Goal: Information Seeking & Learning: Check status

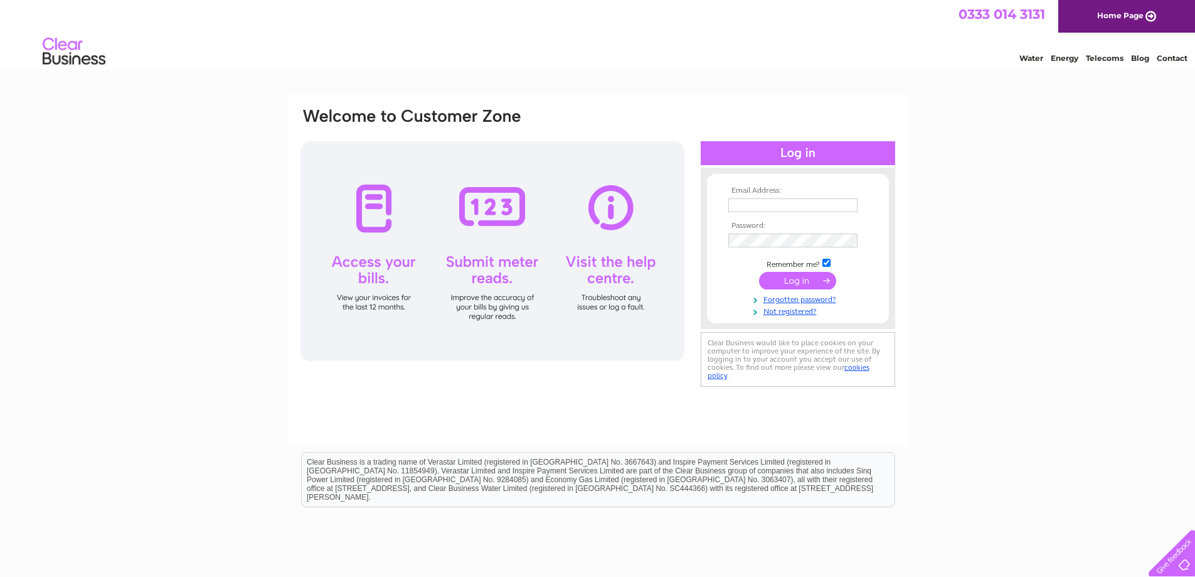
type input "[EMAIL_ADDRESS][DOMAIN_NAME]"
click at [794, 275] on input "submit" at bounding box center [797, 281] width 77 height 18
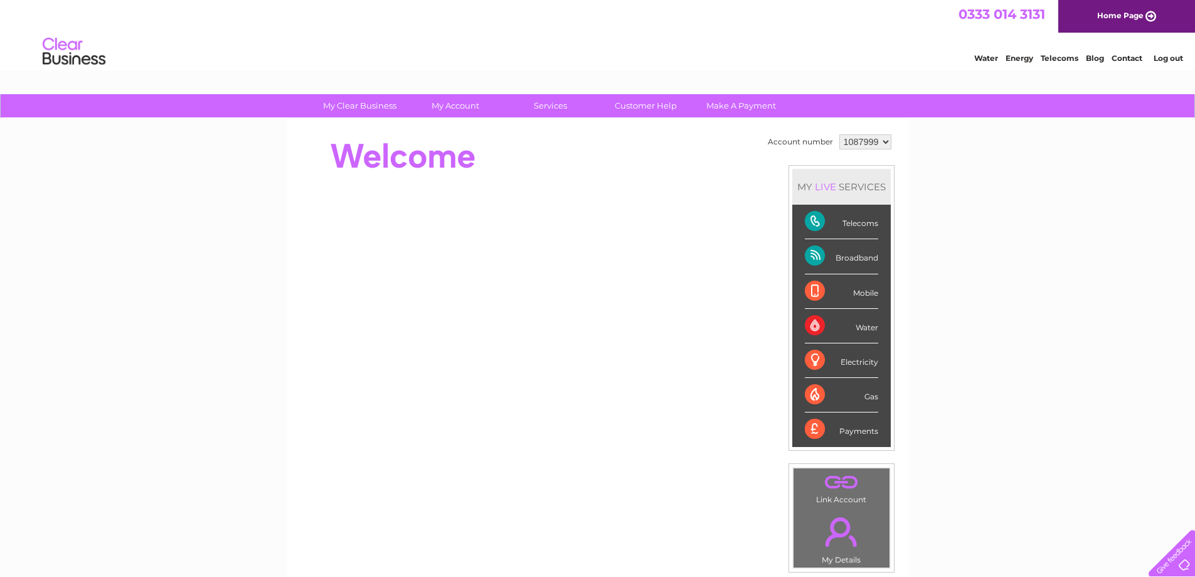
click at [856, 329] on div "Water" at bounding box center [841, 326] width 73 height 35
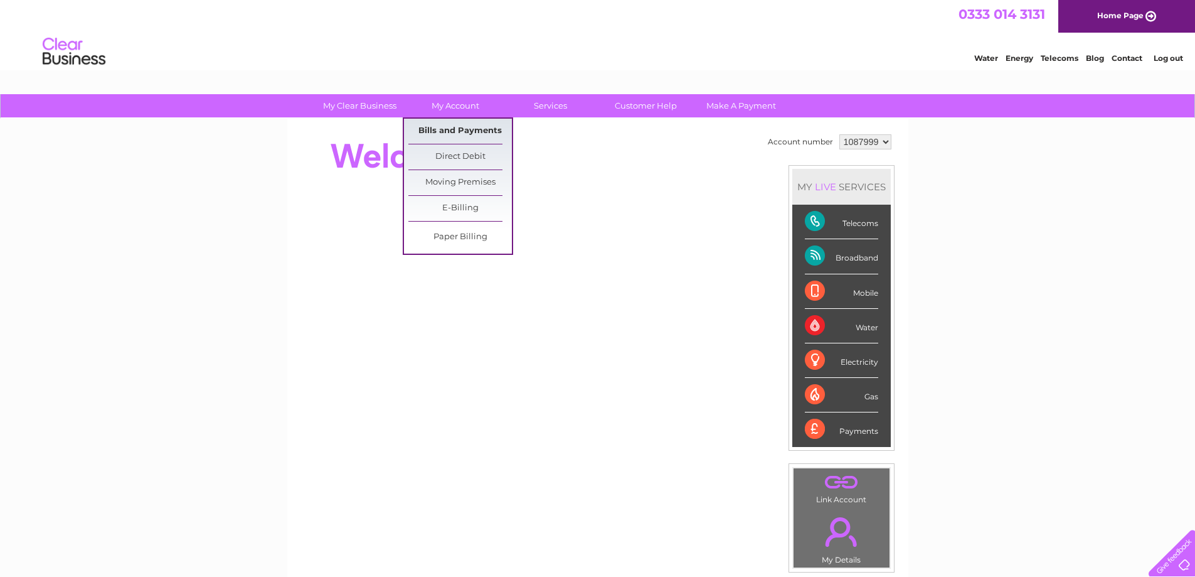
click at [456, 126] on link "Bills and Payments" at bounding box center [460, 131] width 104 height 25
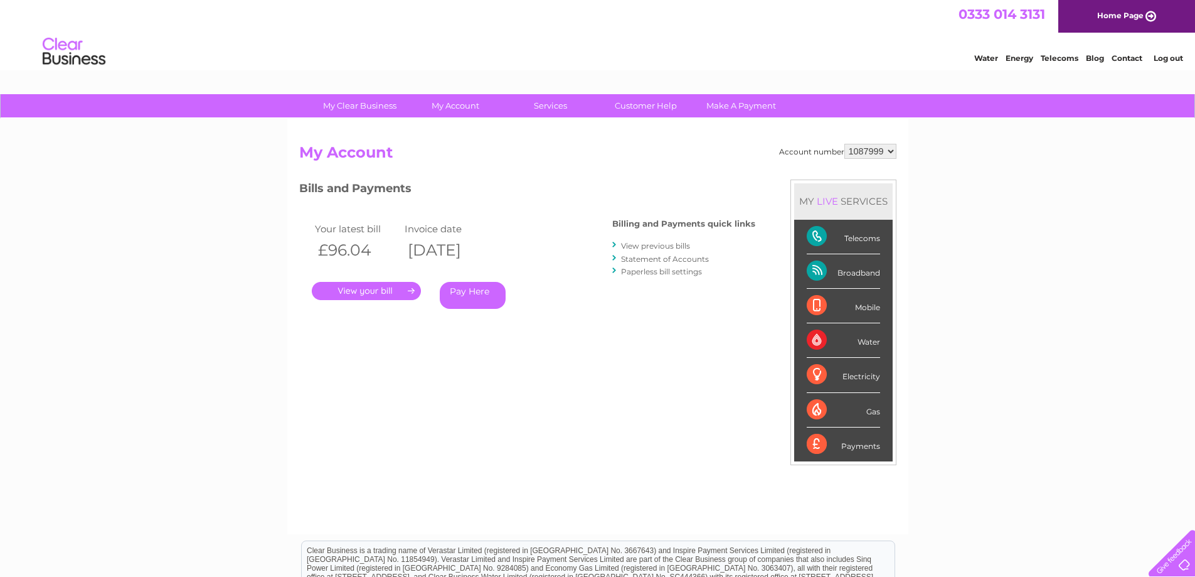
click at [360, 299] on link "." at bounding box center [366, 291] width 109 height 18
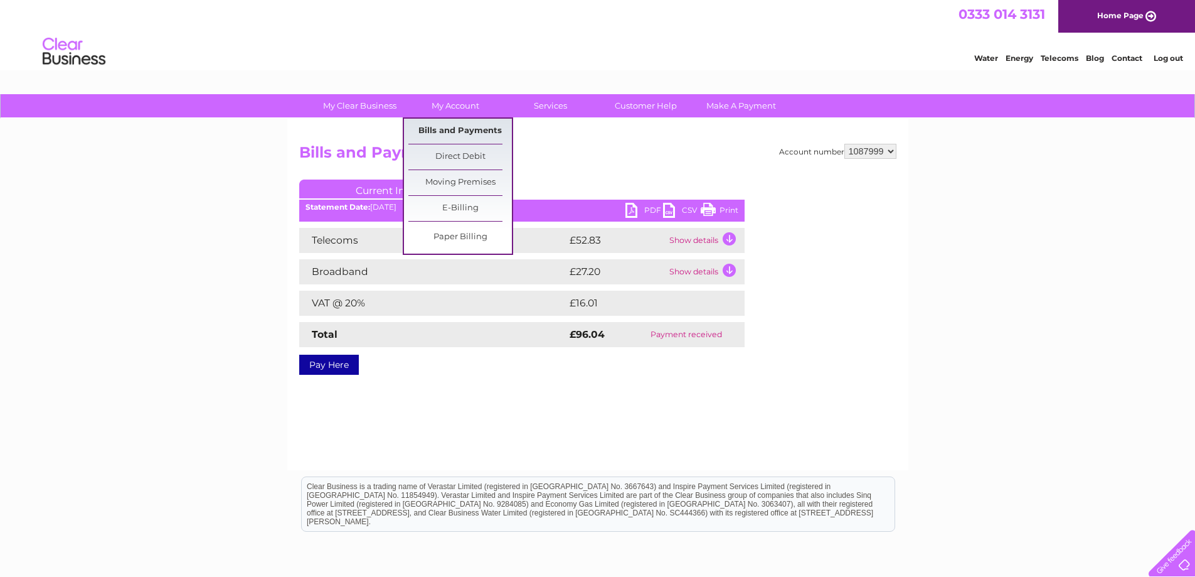
click at [459, 126] on link "Bills and Payments" at bounding box center [460, 131] width 104 height 25
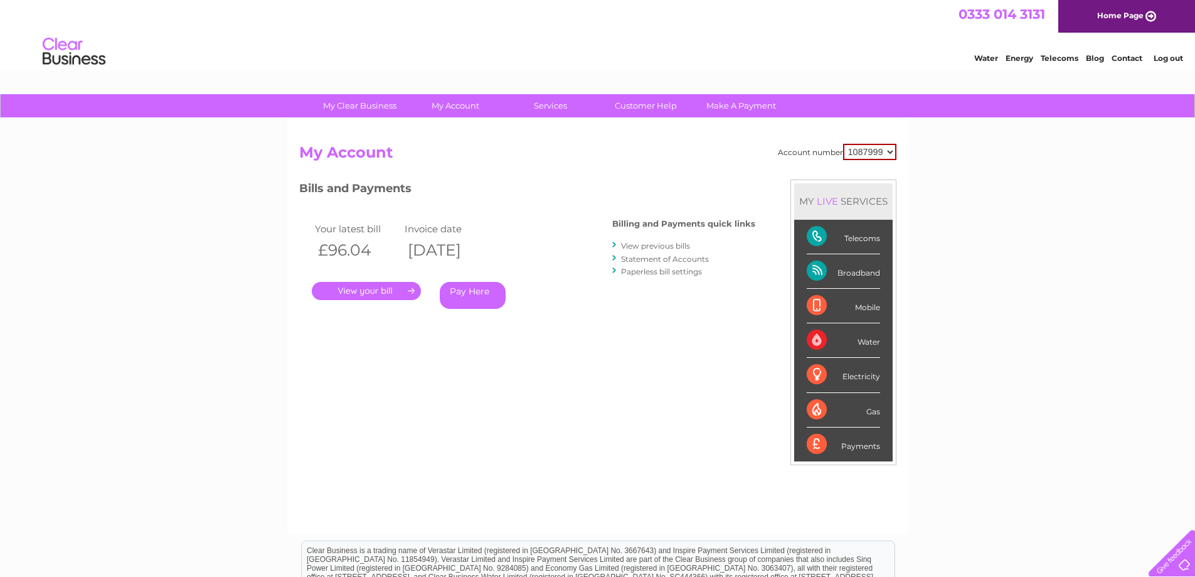
click at [398, 288] on link "." at bounding box center [366, 291] width 109 height 18
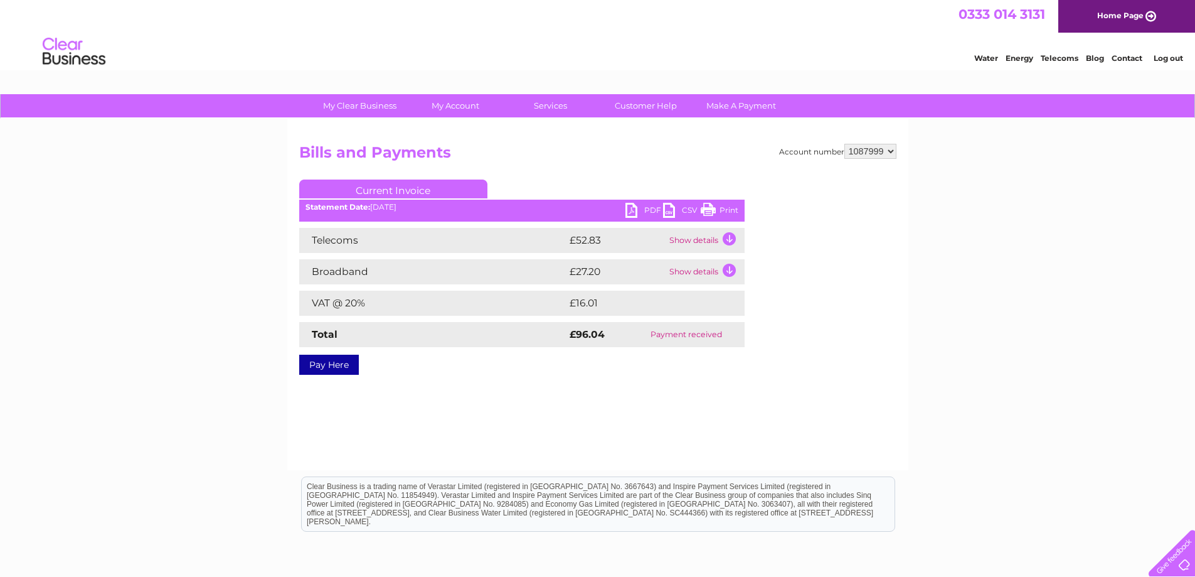
click at [890, 150] on select "1087999 1088001" at bounding box center [871, 151] width 52 height 15
select select "1088001"
click at [845, 144] on select "1087999 1088001" at bounding box center [871, 151] width 52 height 15
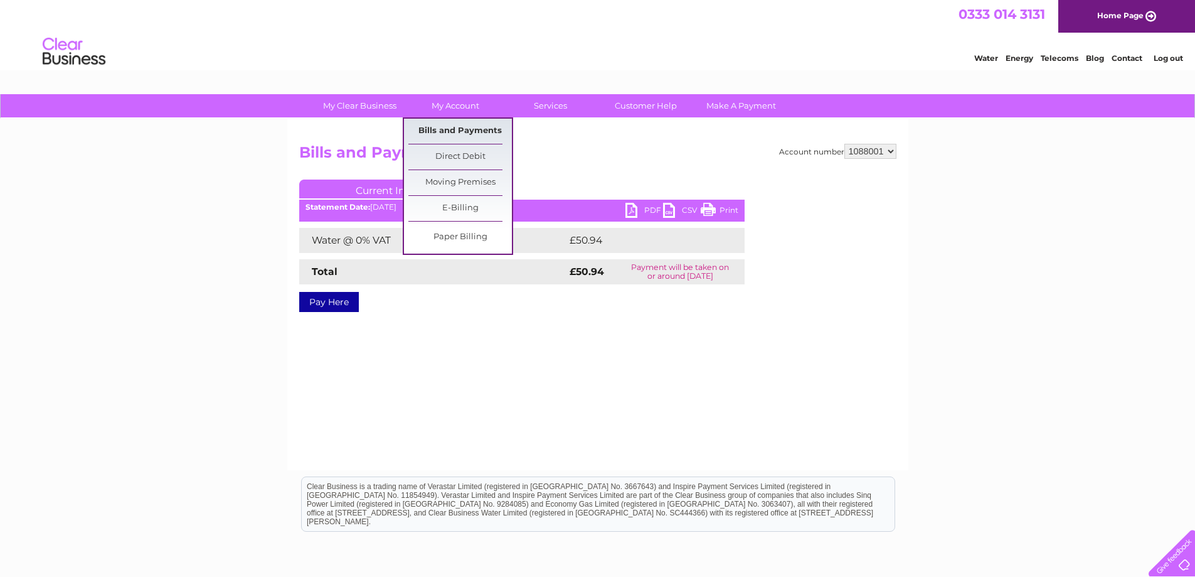
click at [457, 129] on link "Bills and Payments" at bounding box center [460, 131] width 104 height 25
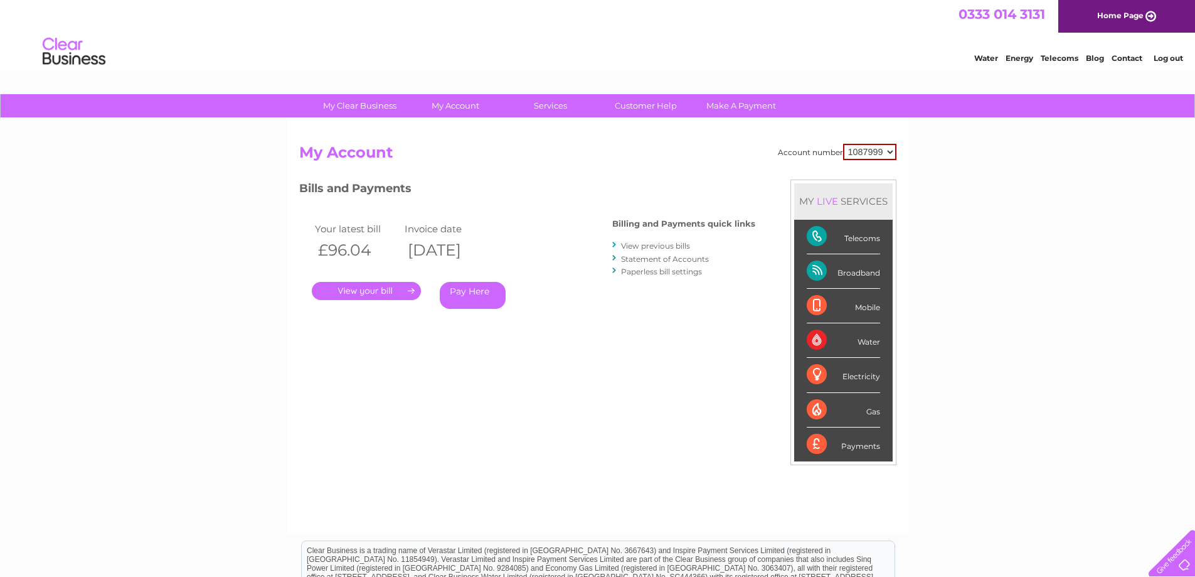
click at [662, 244] on link "View previous bills" at bounding box center [655, 245] width 69 height 9
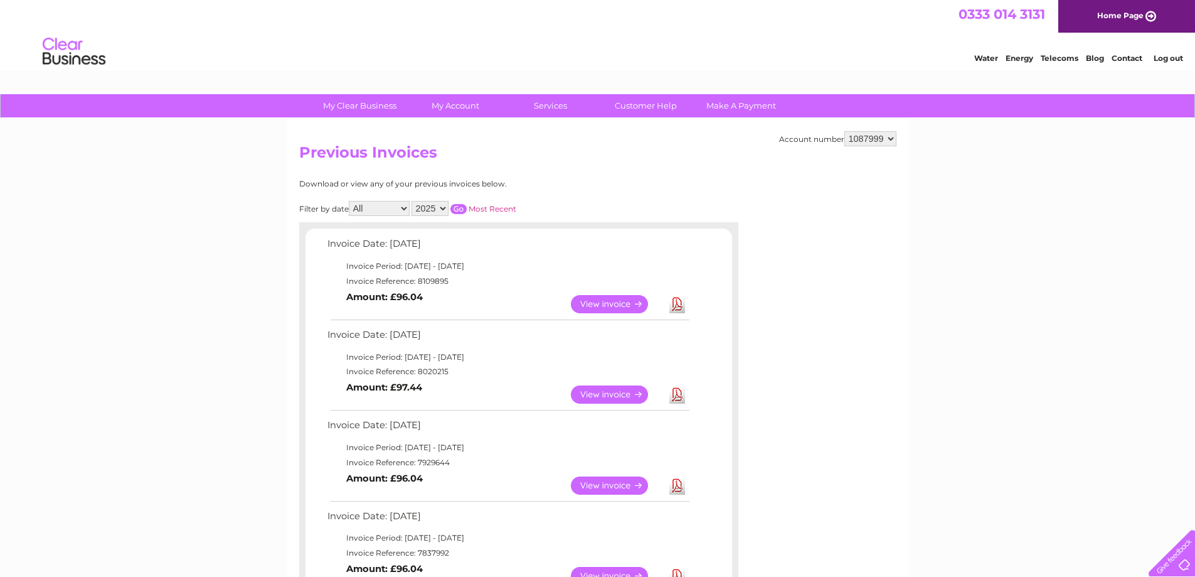
click at [890, 139] on select "1087999 1088001" at bounding box center [871, 138] width 52 height 15
select select "1088001"
click at [845, 131] on select "1087999 1088001" at bounding box center [871, 138] width 52 height 15
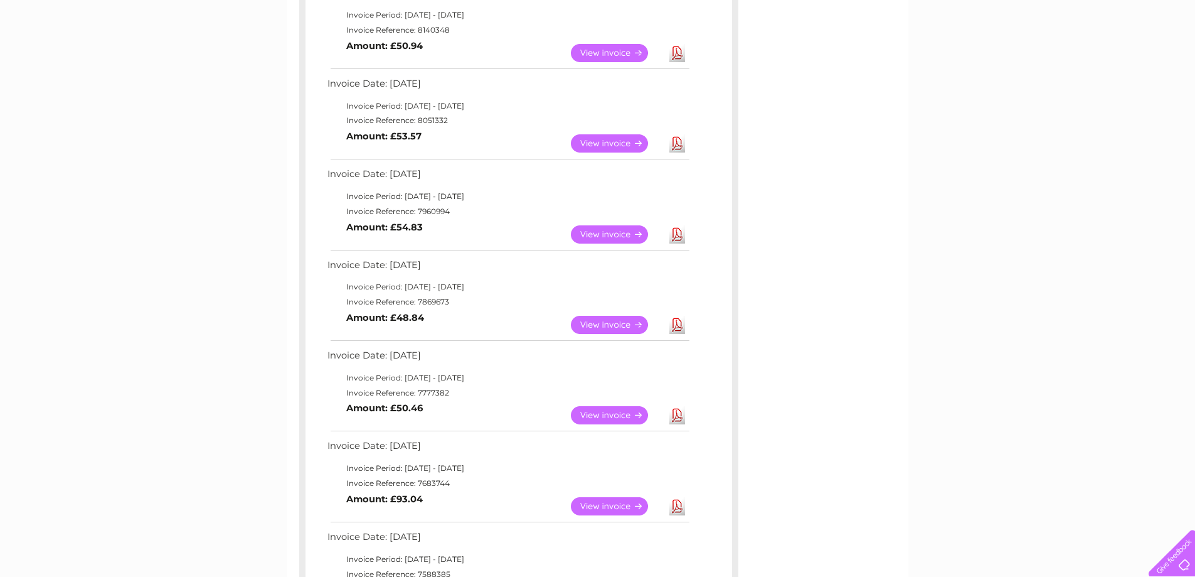
click at [608, 238] on link "View" at bounding box center [617, 234] width 92 height 18
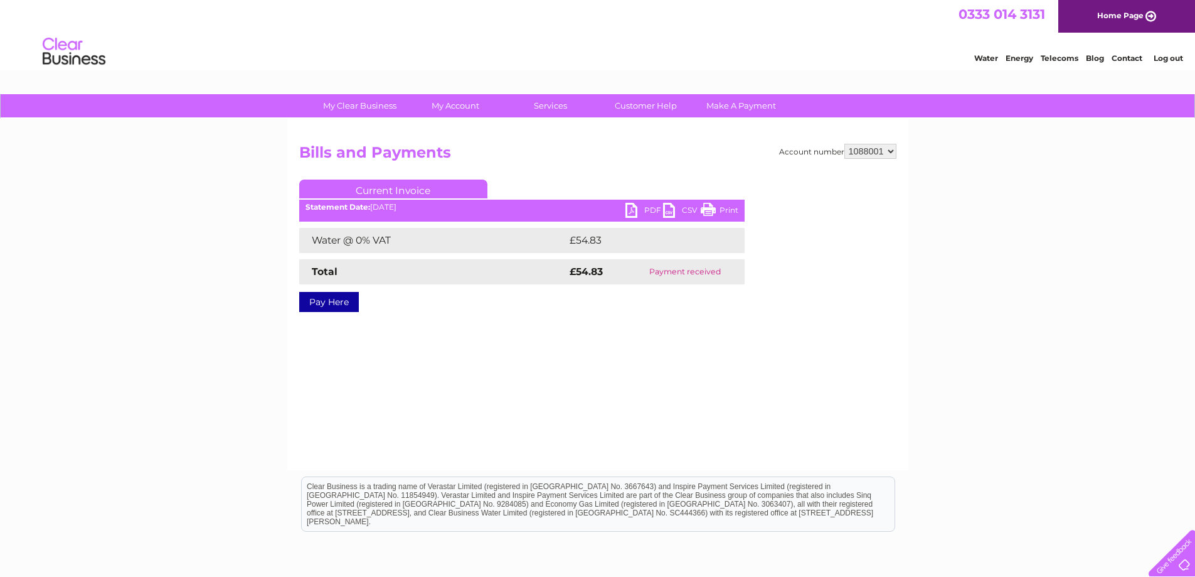
click at [643, 210] on link "PDF" at bounding box center [645, 212] width 38 height 18
